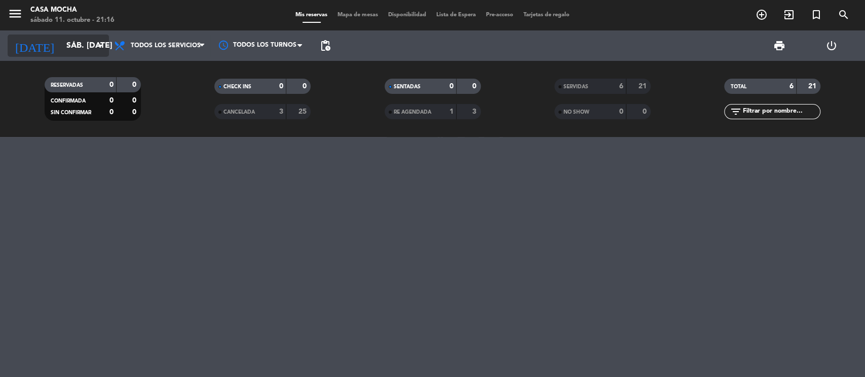
click at [61, 47] on input "sáb. [DATE]" at bounding box center [114, 46] width 107 height 20
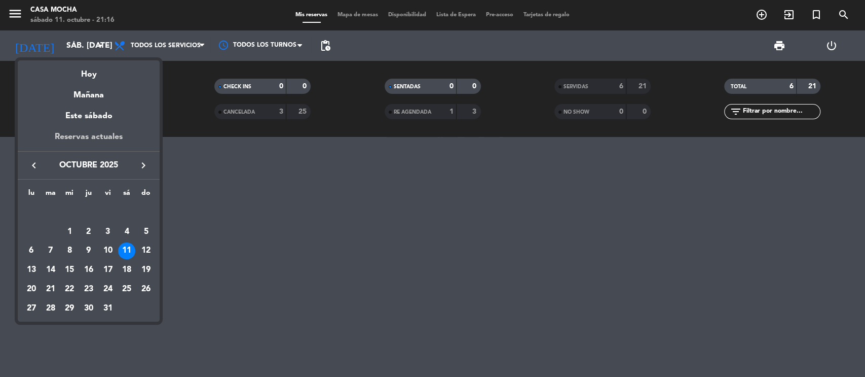
click at [96, 139] on div "Reservas actuales" at bounding box center [89, 140] width 142 height 21
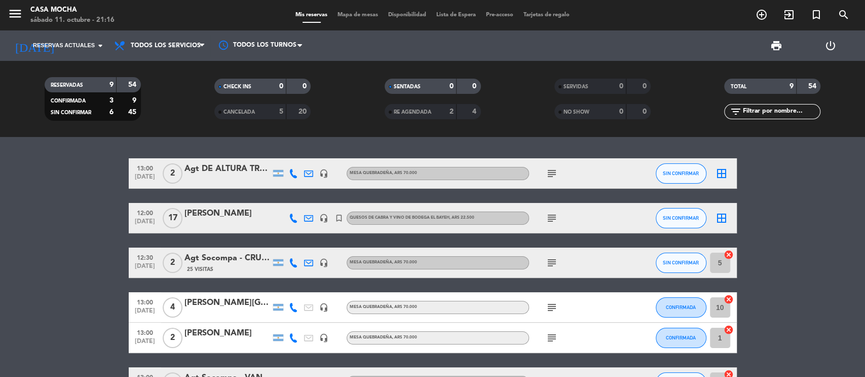
click at [819, 269] on bookings-row "13:00 [DATE] 2 Agt DE ALTURA TRAVEL (Luciana) headset_mic MESA QUEBRADEÑA , ARS…" at bounding box center [432, 337] width 865 height 359
click at [425, 114] on span "RE AGENDADA" at bounding box center [413, 112] width 38 height 5
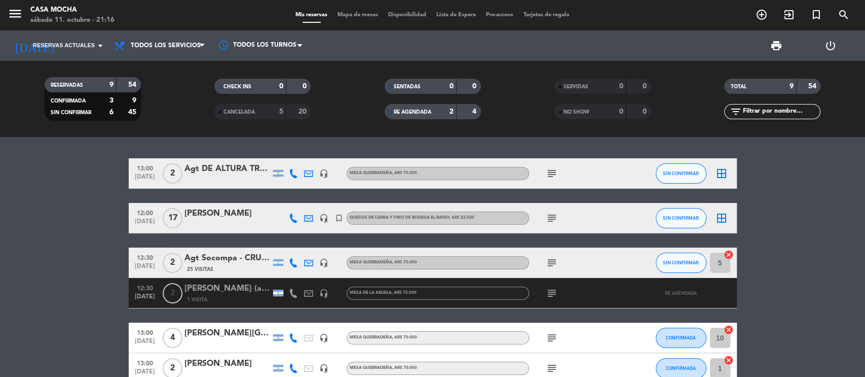
click at [827, 239] on bookings-row "13:00 [DATE] 2 Agt DE ALTURA TRAVEL (Luciana) headset_mic MESA QUEBRADEÑA , ARS…" at bounding box center [432, 368] width 865 height 420
click at [180, 46] on span "Todos los servicios" at bounding box center [166, 45] width 70 height 7
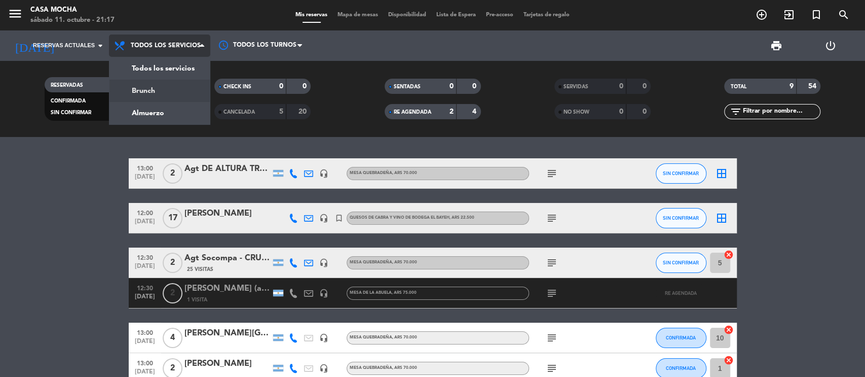
click at [152, 88] on div "menu Casa Mocha sábado 11. octubre - 21:17 Mis reservas Mapa de mesas Disponibi…" at bounding box center [432, 68] width 865 height 137
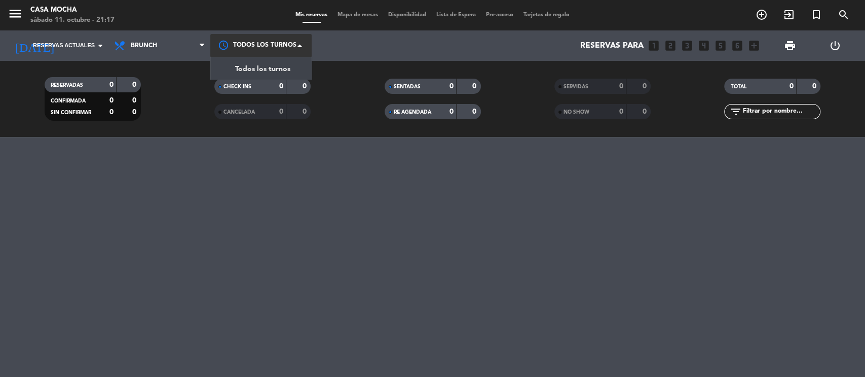
click at [245, 49] on div at bounding box center [260, 45] width 101 height 23
click at [251, 69] on span "Todos los turnos" at bounding box center [262, 69] width 55 height 12
click at [178, 42] on span "Brunch" at bounding box center [159, 45] width 101 height 22
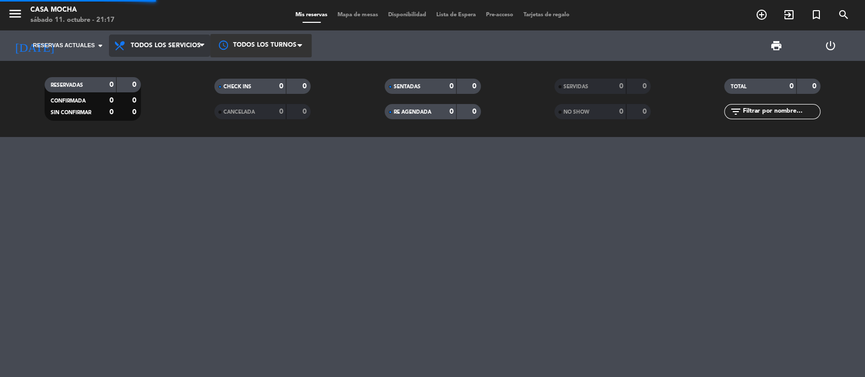
click at [175, 75] on div "menu Casa Mocha sábado 11. octubre - 21:17 Mis reservas Mapa de mesas Disponibi…" at bounding box center [432, 68] width 865 height 137
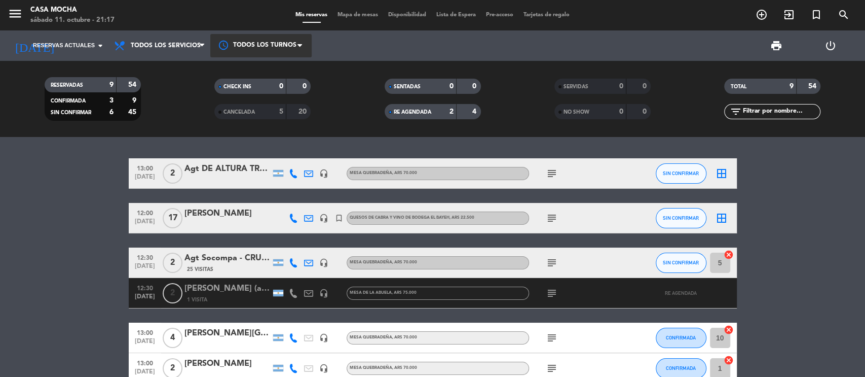
click at [300, 275] on div at bounding box center [293, 262] width 15 height 30
click at [851, 18] on span "search" at bounding box center [843, 14] width 27 height 17
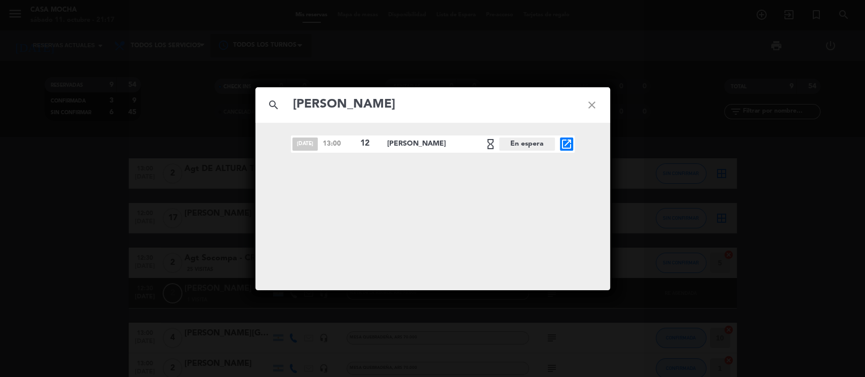
type input "[PERSON_NAME]"
click at [305, 142] on span "[DATE]" at bounding box center [305, 143] width 25 height 13
click at [594, 107] on icon "close" at bounding box center [592, 105] width 37 height 37
click at [590, 106] on icon "close" at bounding box center [592, 105] width 37 height 37
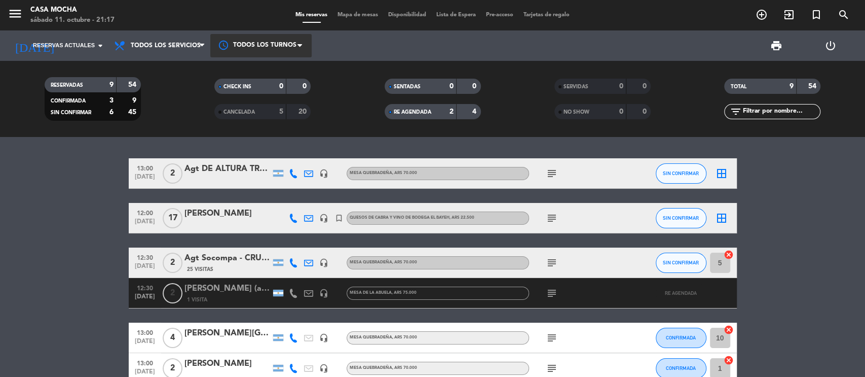
click at [365, 16] on span "Mapa de mesas" at bounding box center [358, 15] width 51 height 6
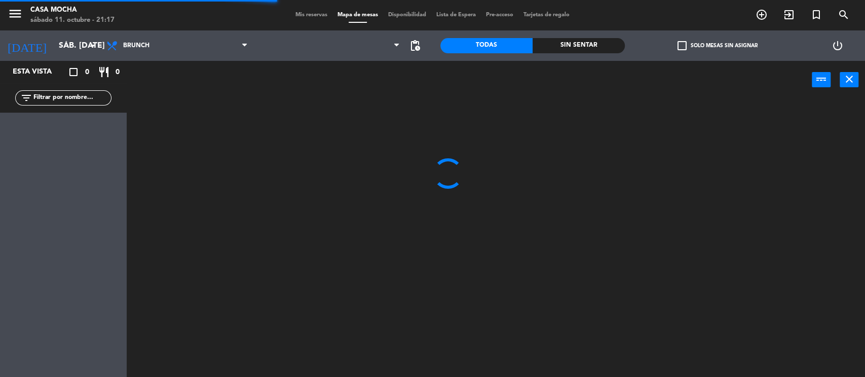
click at [454, 12] on span "Lista de Espera" at bounding box center [456, 15] width 50 height 6
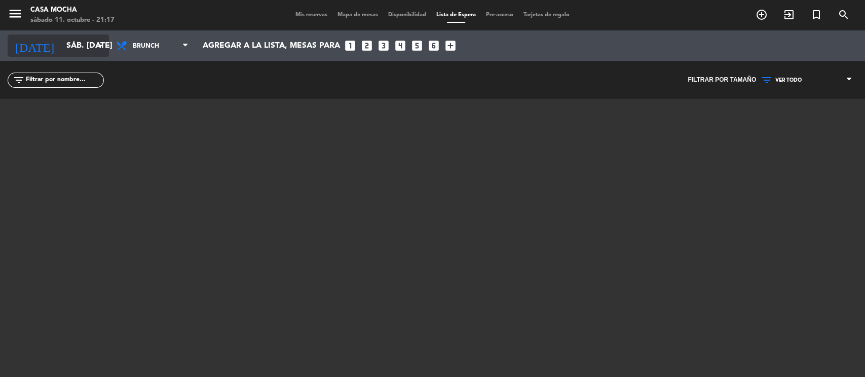
click at [91, 40] on input "sáb. [DATE]" at bounding box center [114, 46] width 107 height 20
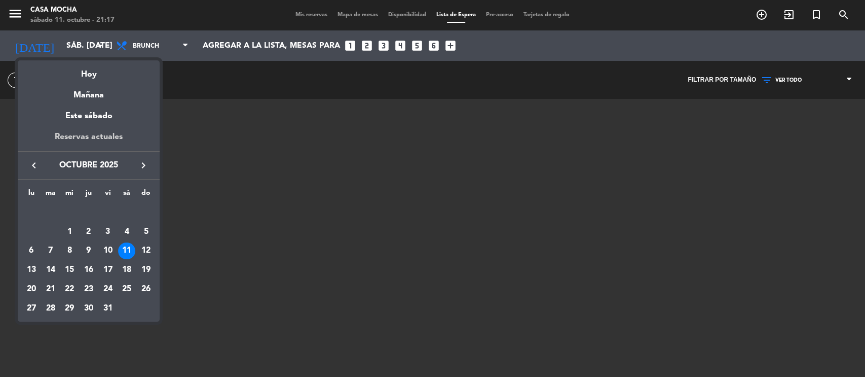
click at [93, 136] on div "Reservas actuales" at bounding box center [89, 140] width 142 height 21
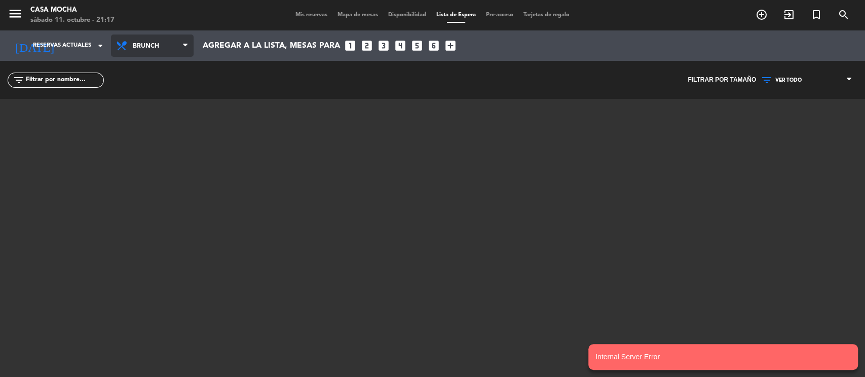
click at [164, 49] on span "Brunch" at bounding box center [157, 46] width 48 height 19
click at [164, 69] on div "menu Casa Mocha sábado 11. octubre - 21:17 Mis reservas Mapa de mesas Disponibi…" at bounding box center [432, 188] width 865 height 377
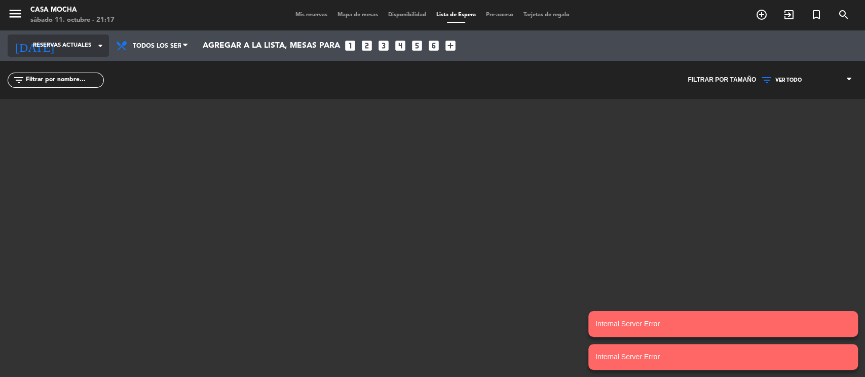
click at [61, 44] on span "Reservas actuales" at bounding box center [62, 45] width 58 height 9
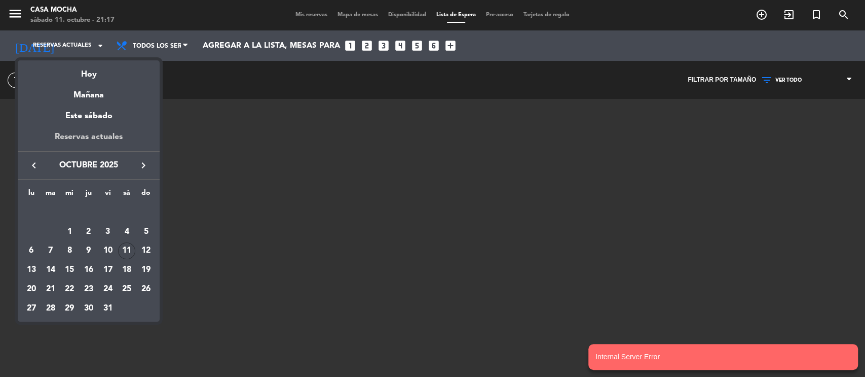
click at [84, 135] on div "Reservas actuales" at bounding box center [89, 140] width 142 height 21
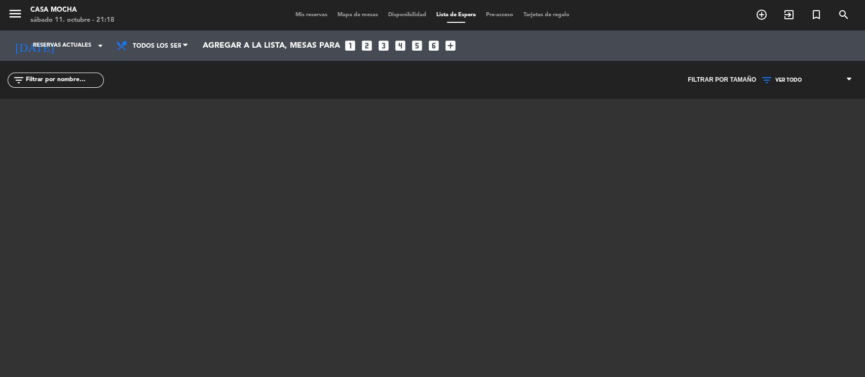
click at [306, 18] on div "Mis reservas Mapa de mesas Disponibilidad Lista de Espera Pre-acceso Tarjetas d…" at bounding box center [432, 15] width 284 height 9
click at [87, 43] on span "Reservas actuales" at bounding box center [62, 45] width 58 height 9
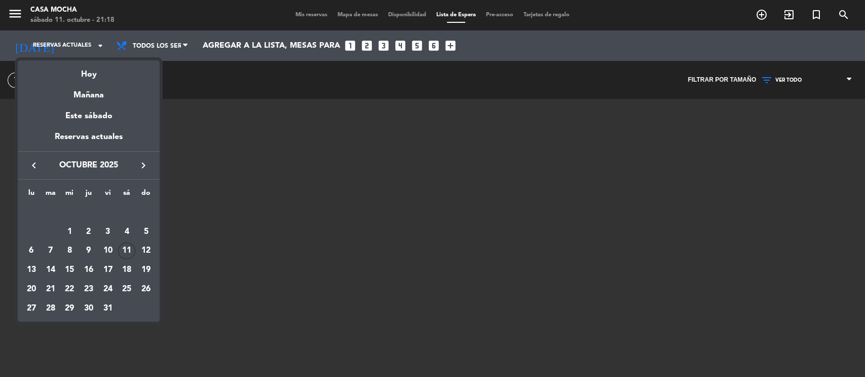
click at [148, 162] on icon "keyboard_arrow_right" at bounding box center [143, 165] width 12 height 12
click at [130, 265] on div "22" at bounding box center [126, 269] width 17 height 17
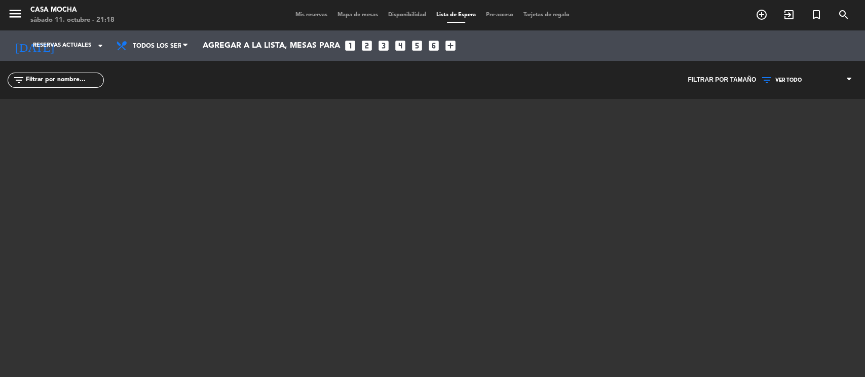
type input "sáb. [DATE]"
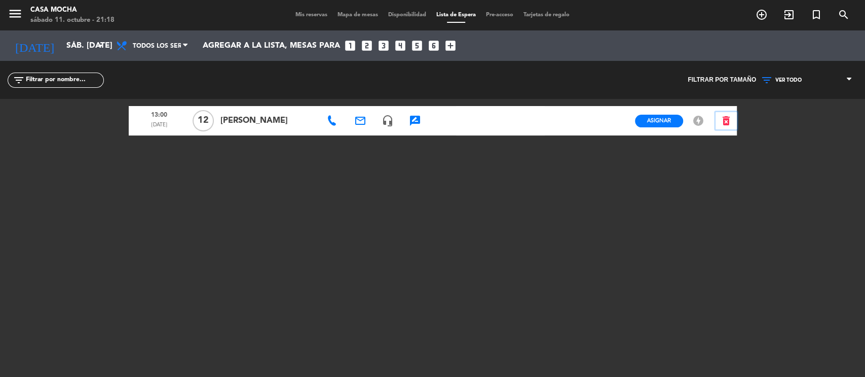
click at [727, 122] on icon "delete_forever" at bounding box center [726, 121] width 12 height 12
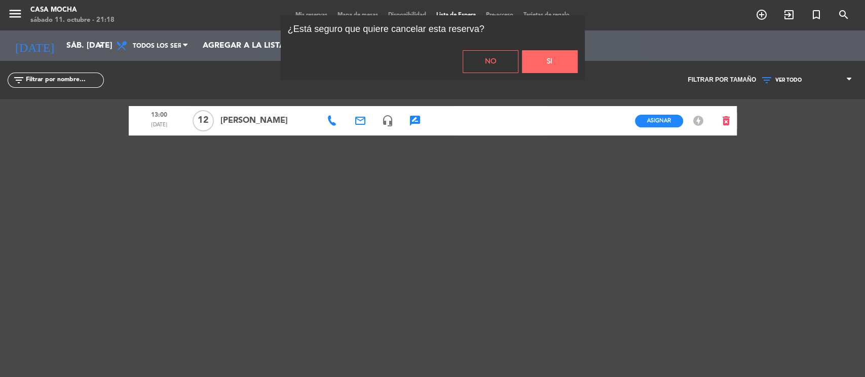
click at [481, 59] on button "No" at bounding box center [491, 61] width 56 height 23
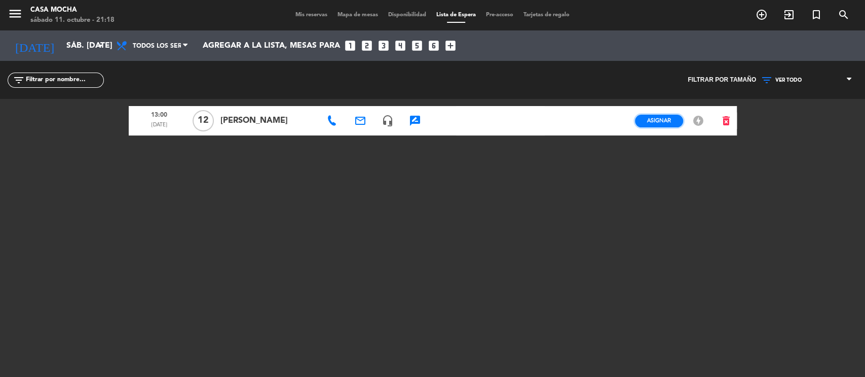
click at [659, 124] on span "Asignar" at bounding box center [659, 121] width 24 height 8
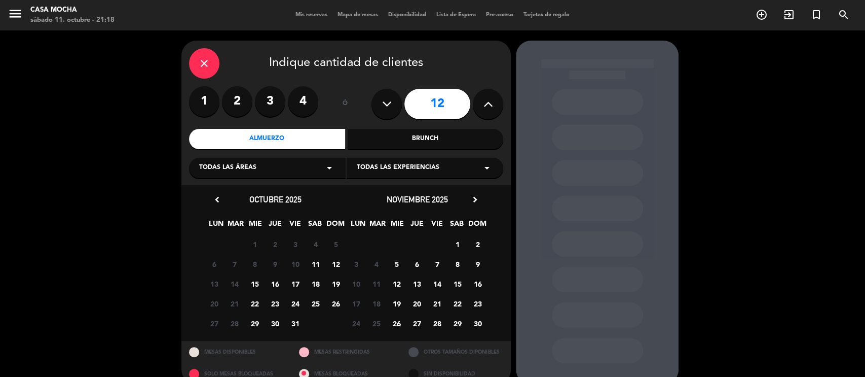
click at [459, 306] on span "22" at bounding box center [458, 303] width 17 height 17
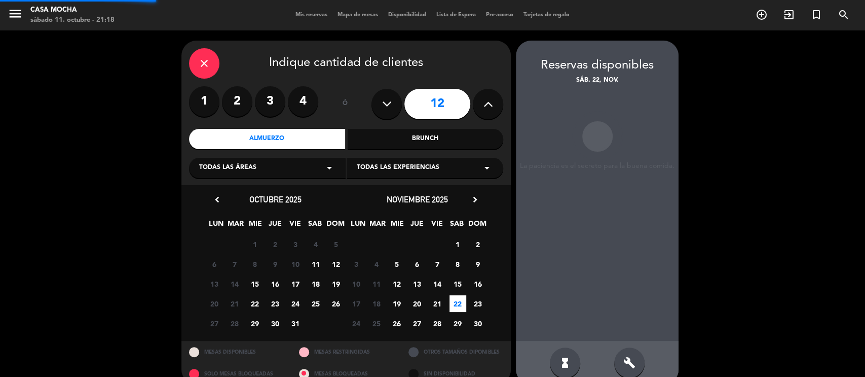
scroll to position [17, 0]
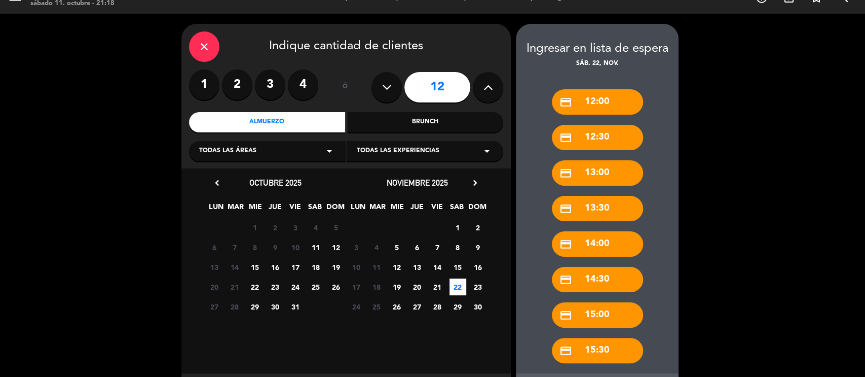
click at [611, 173] on div "credit_card 13:00" at bounding box center [597, 172] width 91 height 25
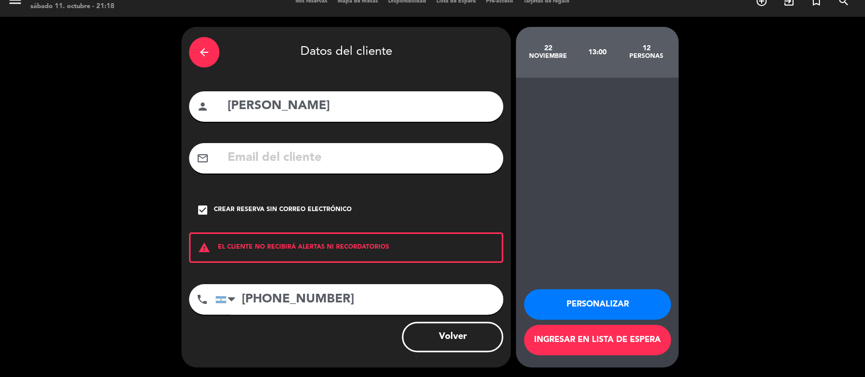
click at [604, 304] on button "Personalizar" at bounding box center [597, 304] width 147 height 30
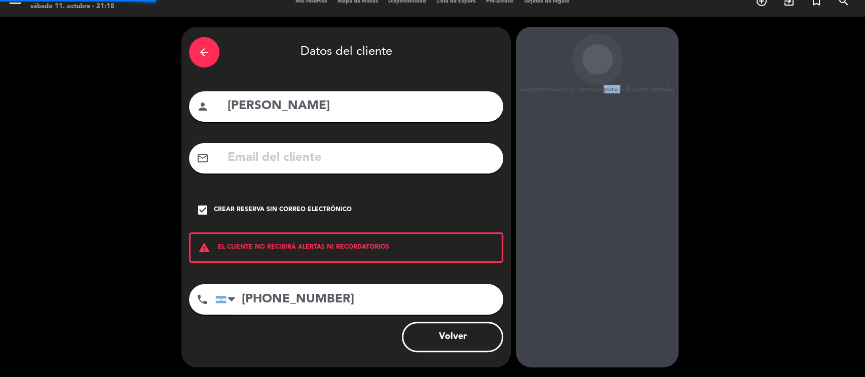
click at [604, 304] on div "La paciencia es el secreto para la buena comida. 22 noviembre 13:00 12 personas…" at bounding box center [597, 197] width 163 height 340
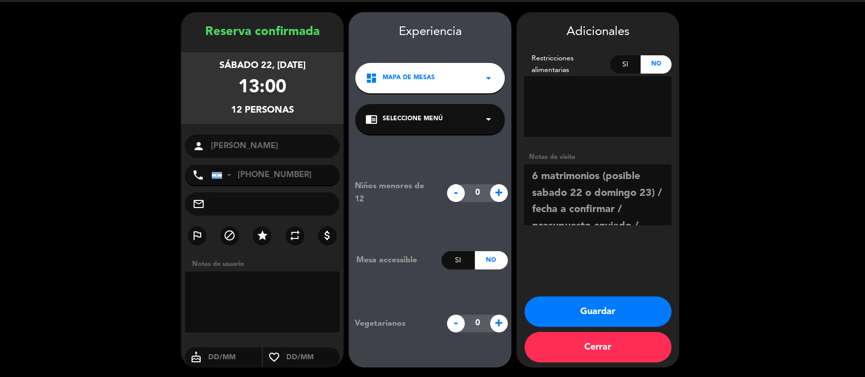
click at [603, 306] on button "Guardar" at bounding box center [598, 311] width 147 height 30
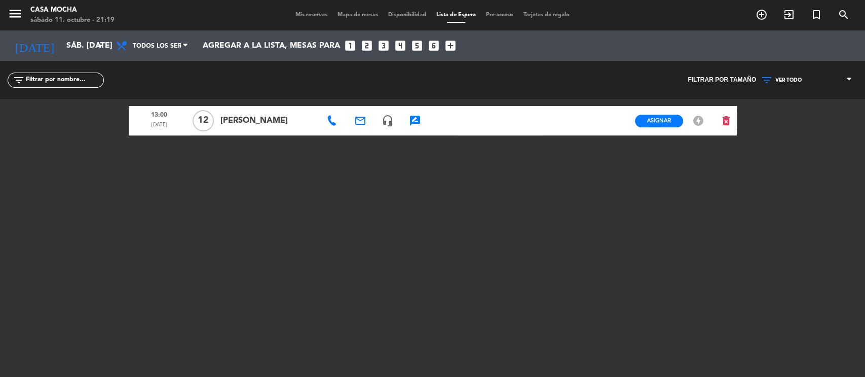
click at [414, 121] on icon "rate_review" at bounding box center [415, 121] width 12 height 12
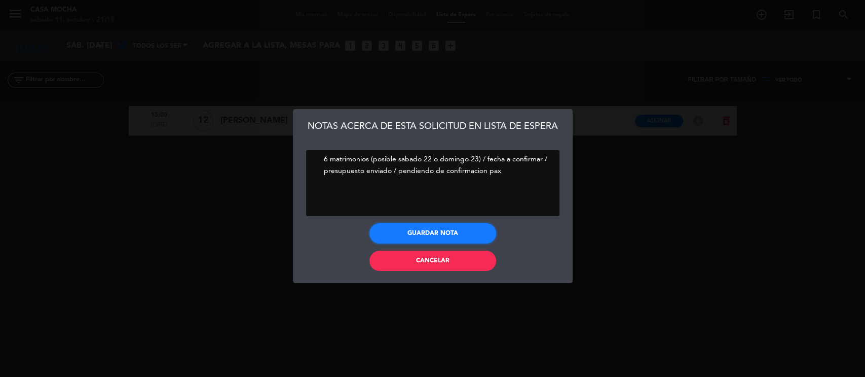
click at [450, 238] on button "Guardar nota" at bounding box center [433, 233] width 127 height 20
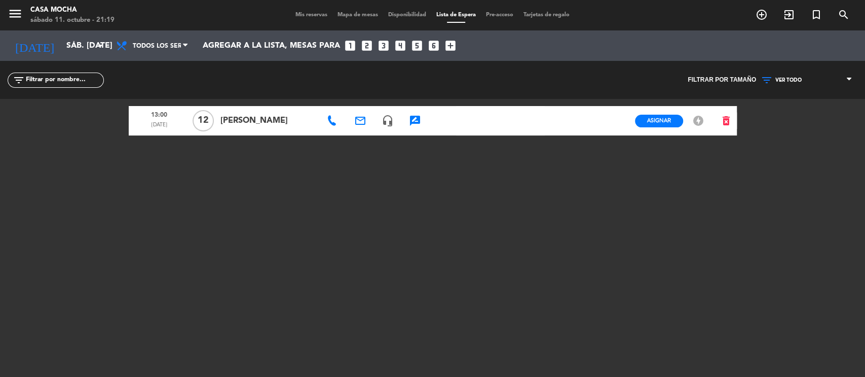
click at [700, 122] on icon "offline_bolt" at bounding box center [698, 121] width 12 height 12
click at [666, 120] on span "Asignar" at bounding box center [659, 121] width 24 height 8
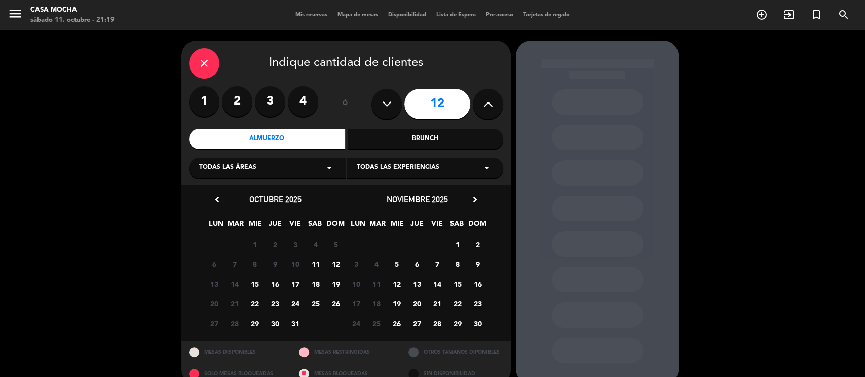
click at [462, 300] on span "22" at bounding box center [458, 303] width 17 height 17
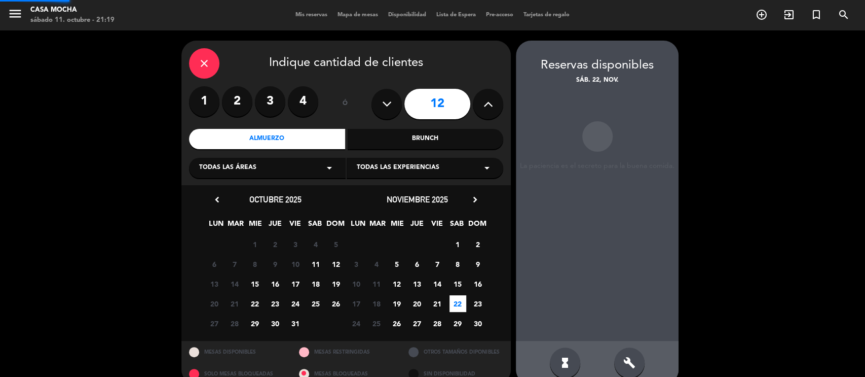
scroll to position [17, 0]
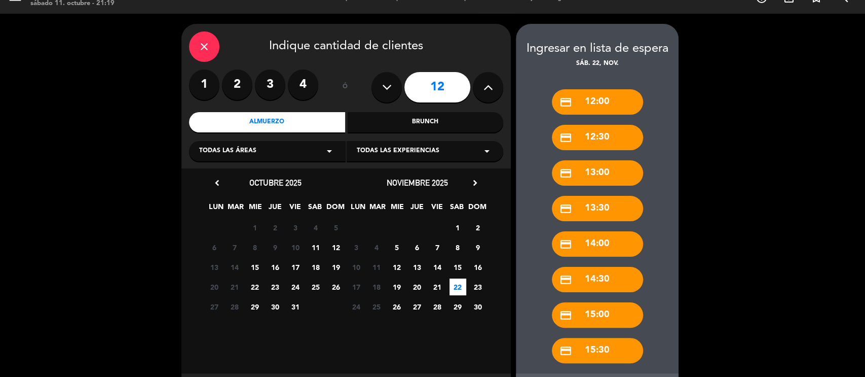
click at [601, 171] on div "credit_card 13:00" at bounding box center [597, 172] width 91 height 25
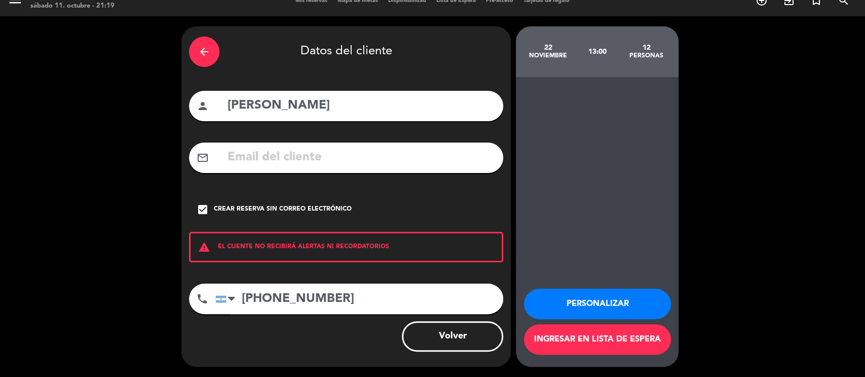
scroll to position [14, 0]
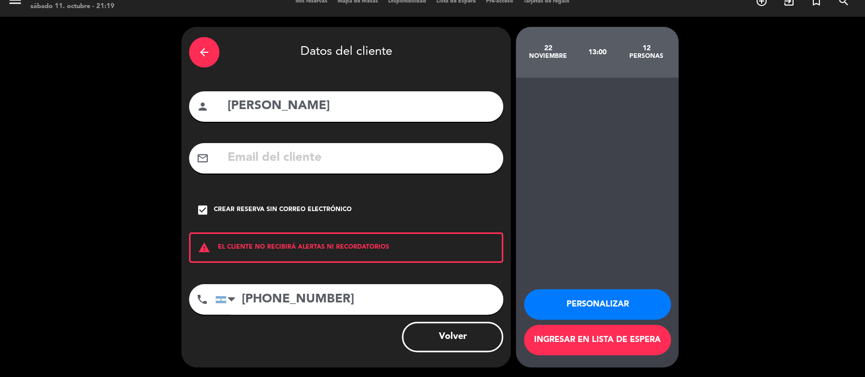
click at [584, 303] on button "Personalizar" at bounding box center [597, 304] width 147 height 30
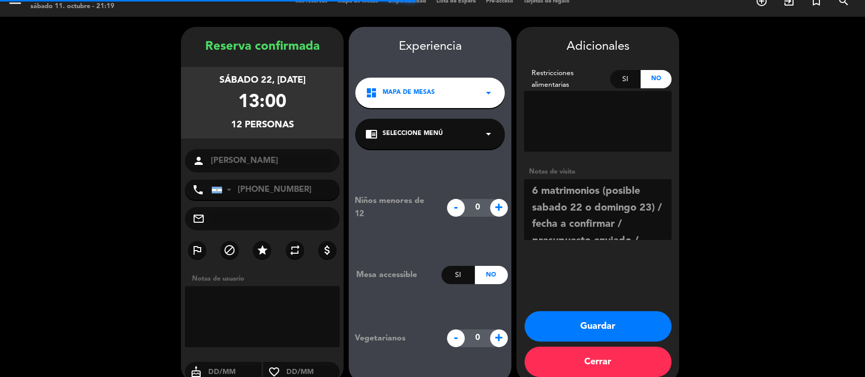
scroll to position [28, 0]
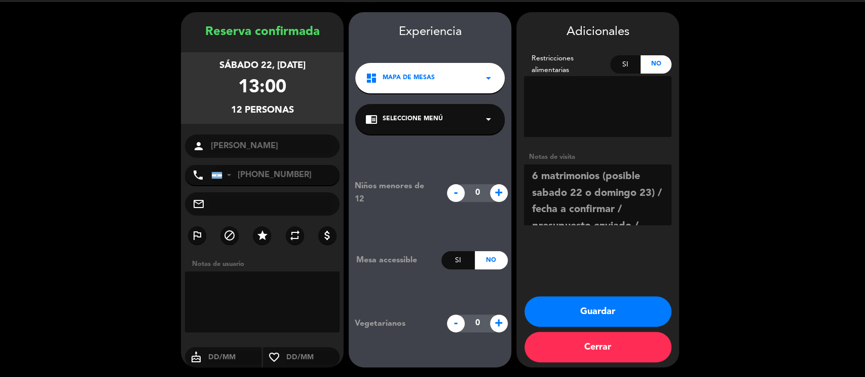
click at [610, 303] on button "Guardar" at bounding box center [598, 311] width 147 height 30
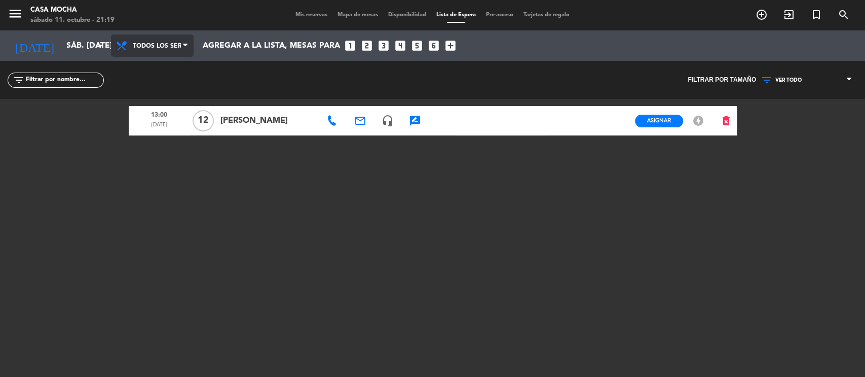
click at [154, 48] on span "Todos los servicios" at bounding box center [157, 46] width 48 height 19
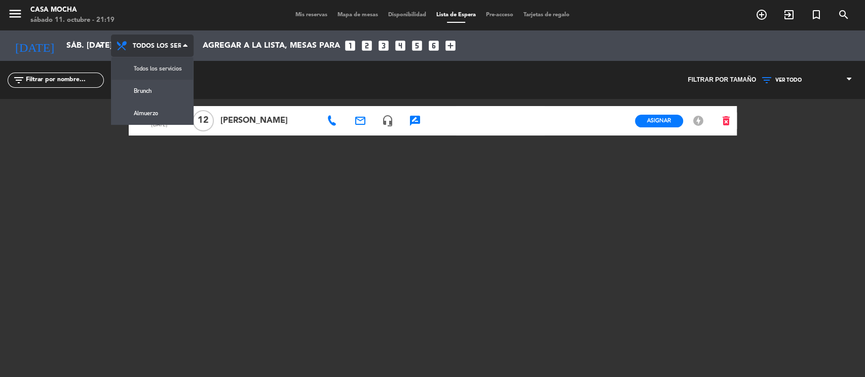
click at [154, 48] on span "Todos los servicios" at bounding box center [157, 46] width 48 height 19
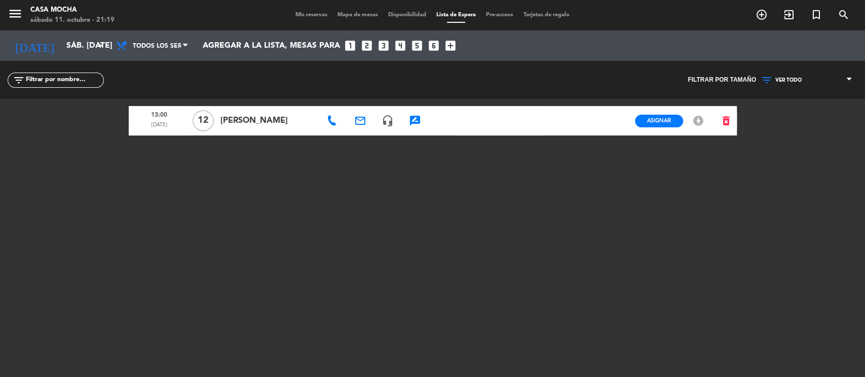
click at [448, 45] on icon "add_box" at bounding box center [450, 45] width 13 height 13
click at [450, 45] on icon "add_box" at bounding box center [450, 45] width 13 height 13
click at [662, 118] on span "Asignar" at bounding box center [659, 121] width 24 height 8
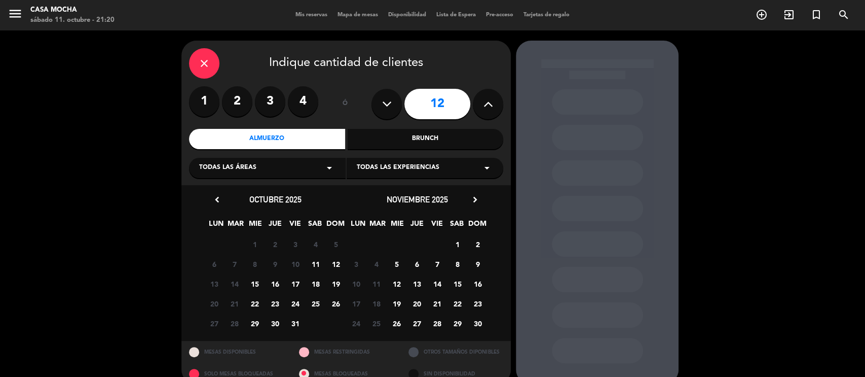
click at [461, 300] on span "22" at bounding box center [458, 303] width 17 height 17
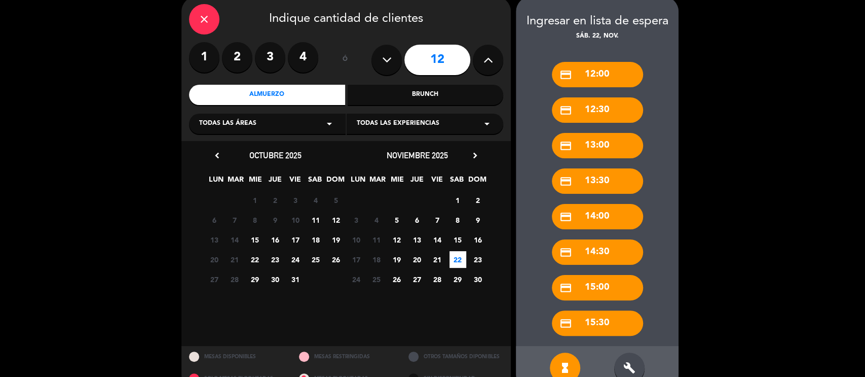
scroll to position [66, 0]
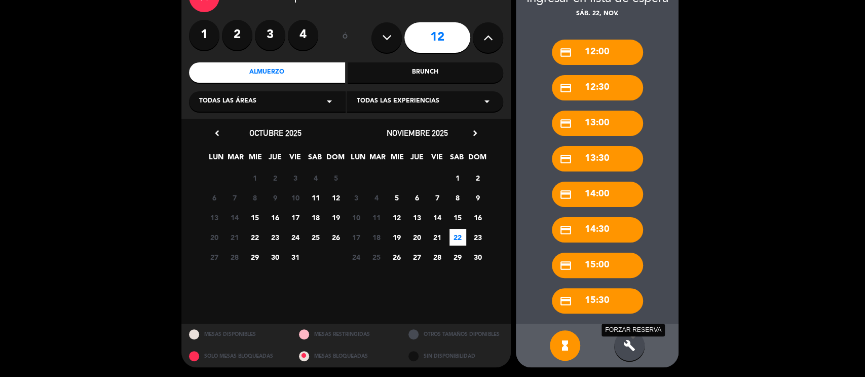
click at [632, 346] on icon "build" at bounding box center [630, 345] width 12 height 12
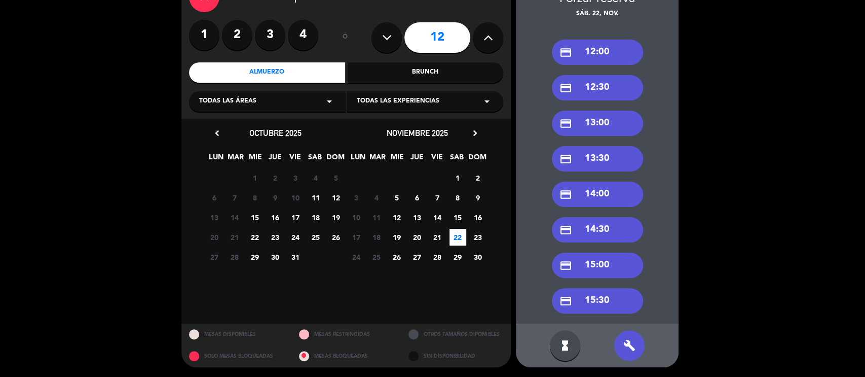
click at [616, 127] on div "credit_card 13:00" at bounding box center [597, 123] width 91 height 25
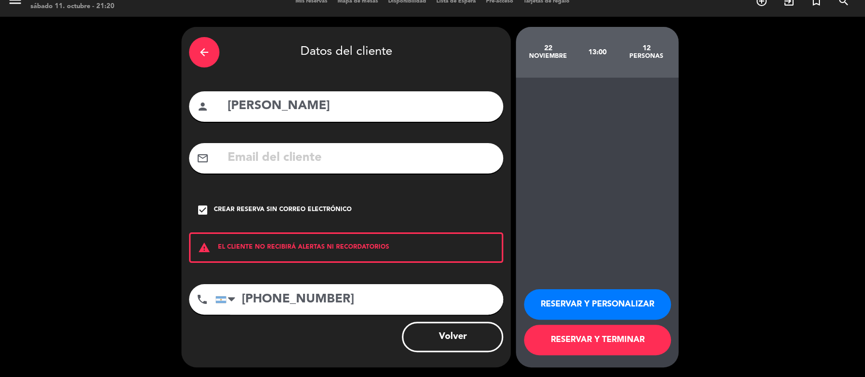
click at [584, 299] on button "RESERVAR Y PERSONALIZAR" at bounding box center [597, 304] width 147 height 30
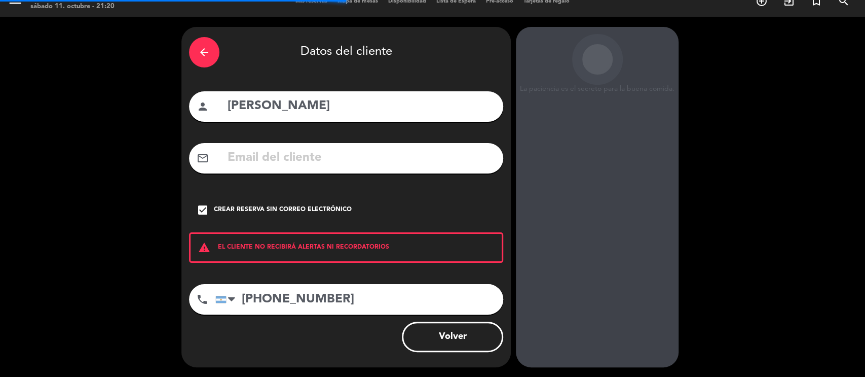
scroll to position [28, 0]
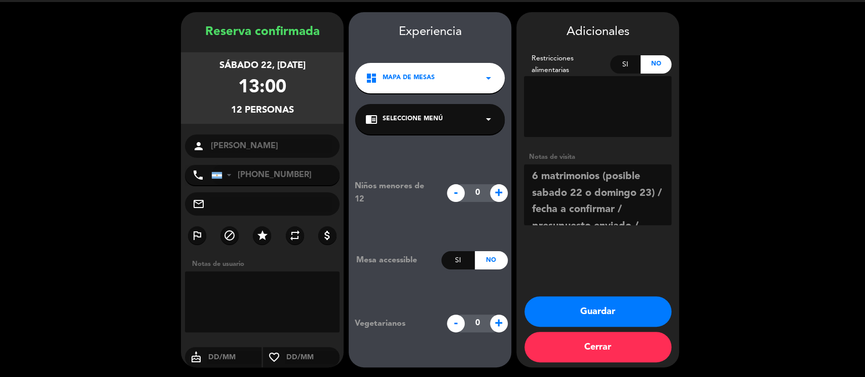
click at [602, 310] on button "Guardar" at bounding box center [598, 311] width 147 height 30
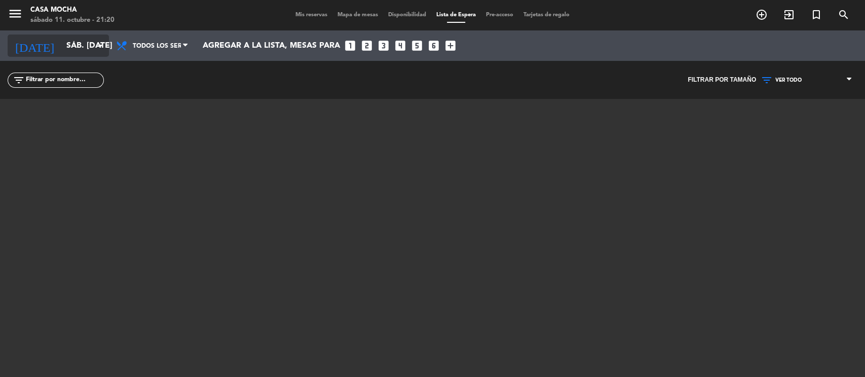
click at [61, 45] on input "sáb. [DATE]" at bounding box center [114, 46] width 107 height 20
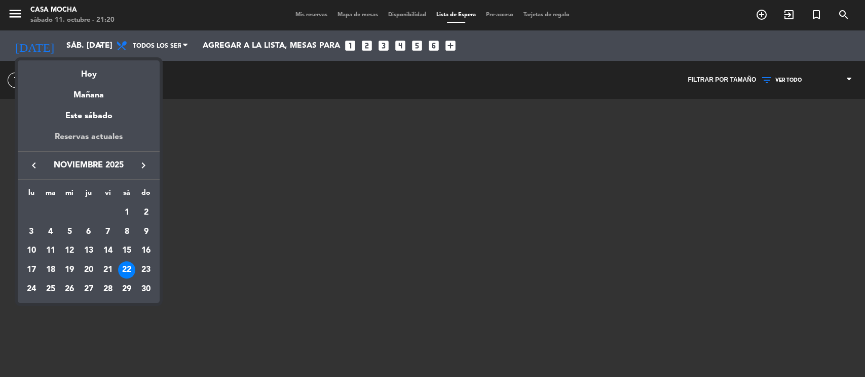
click at [62, 138] on div "Reservas actuales" at bounding box center [89, 140] width 142 height 21
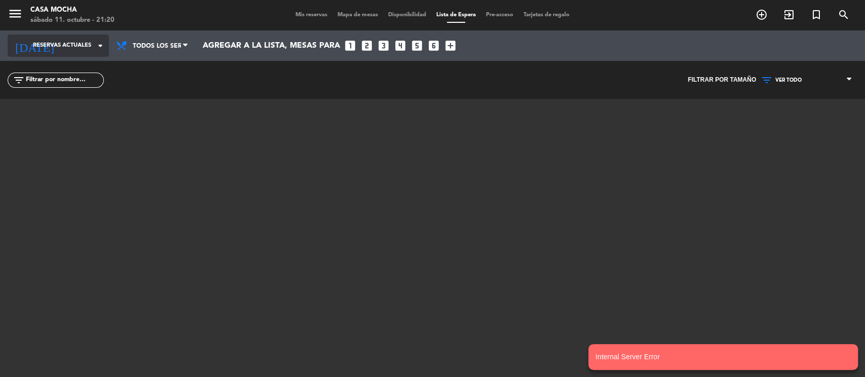
click at [73, 43] on span "Reservas actuales" at bounding box center [62, 45] width 58 height 9
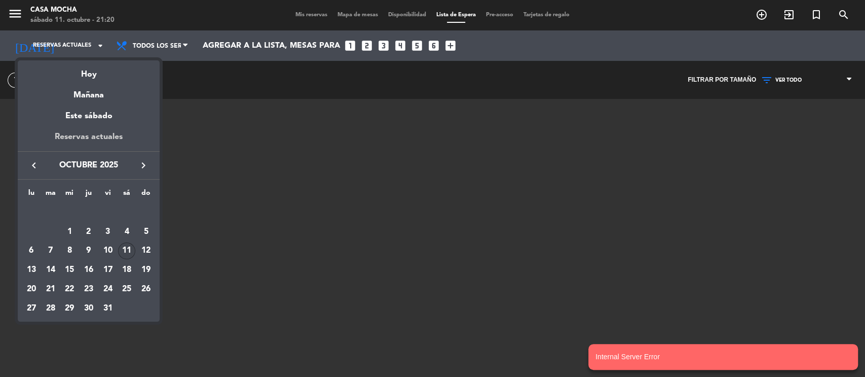
click at [82, 132] on div "Reservas actuales" at bounding box center [89, 140] width 142 height 21
